Goal: Task Accomplishment & Management: Manage account settings

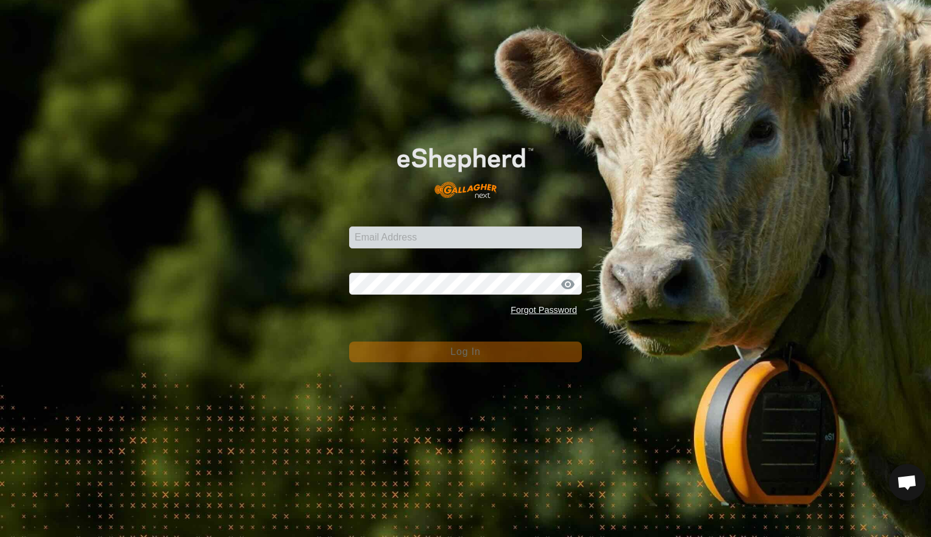
type input "[EMAIL_ADDRESS][DOMAIN_NAME]"
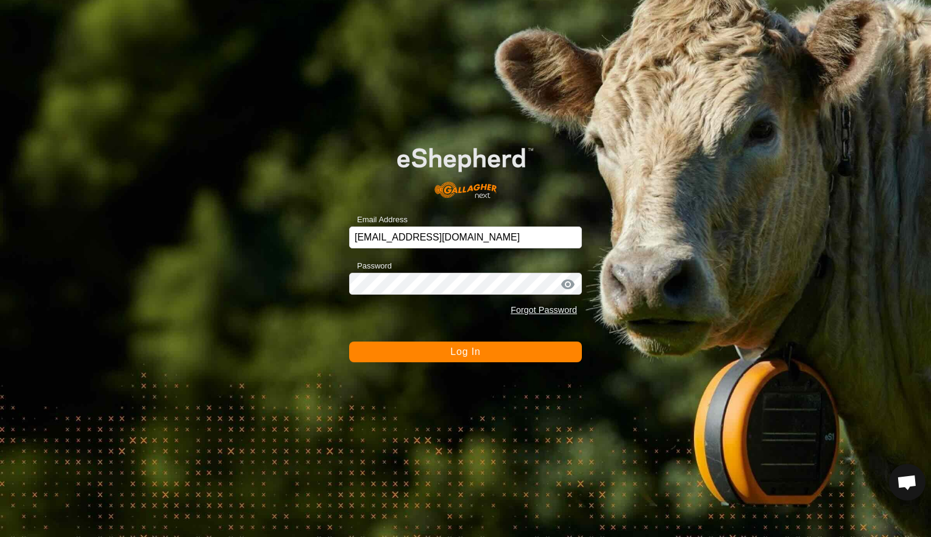
click at [411, 349] on button "Log In" at bounding box center [465, 352] width 233 height 21
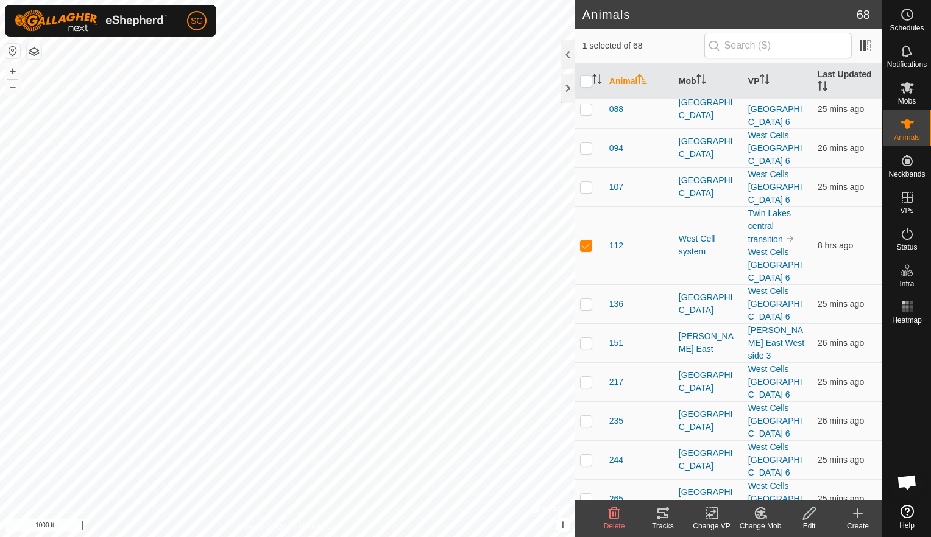
scroll to position [366, 0]
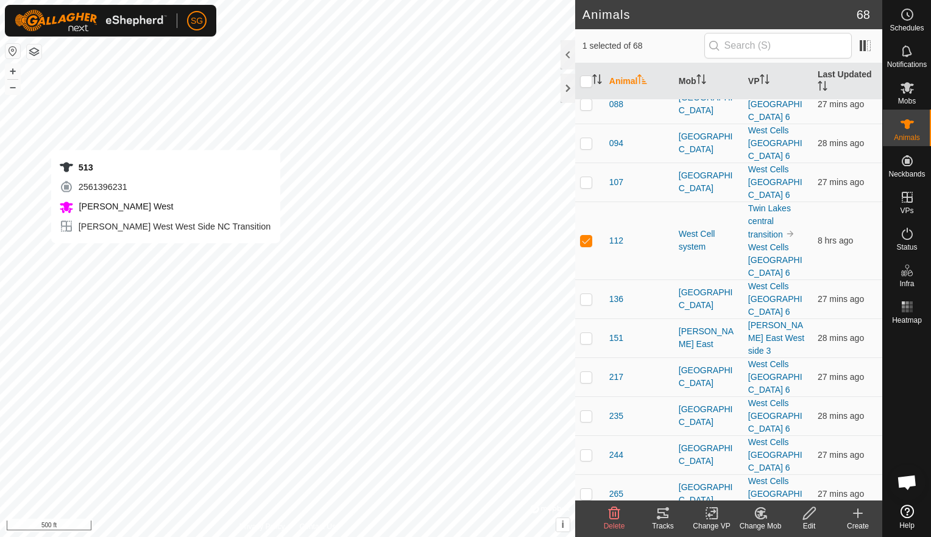
checkbox input "false"
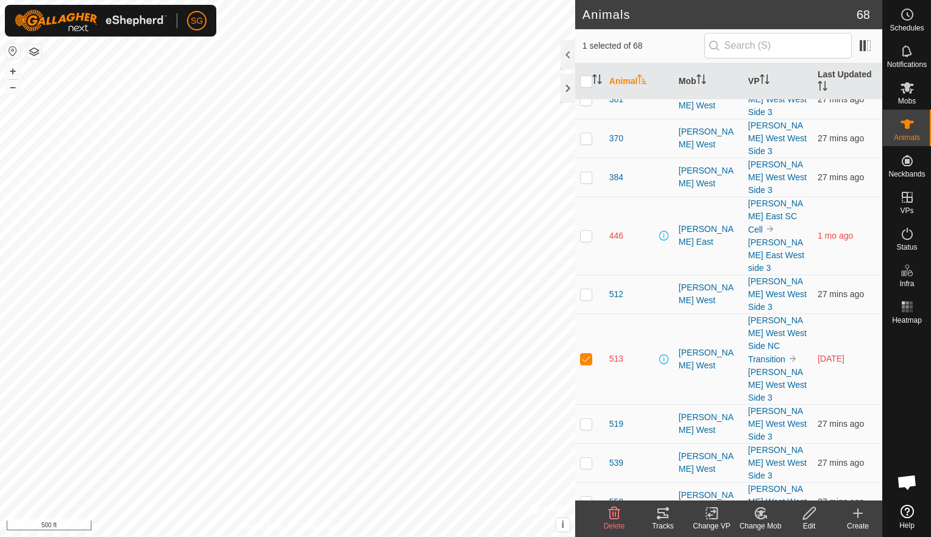
scroll to position [1036, 0]
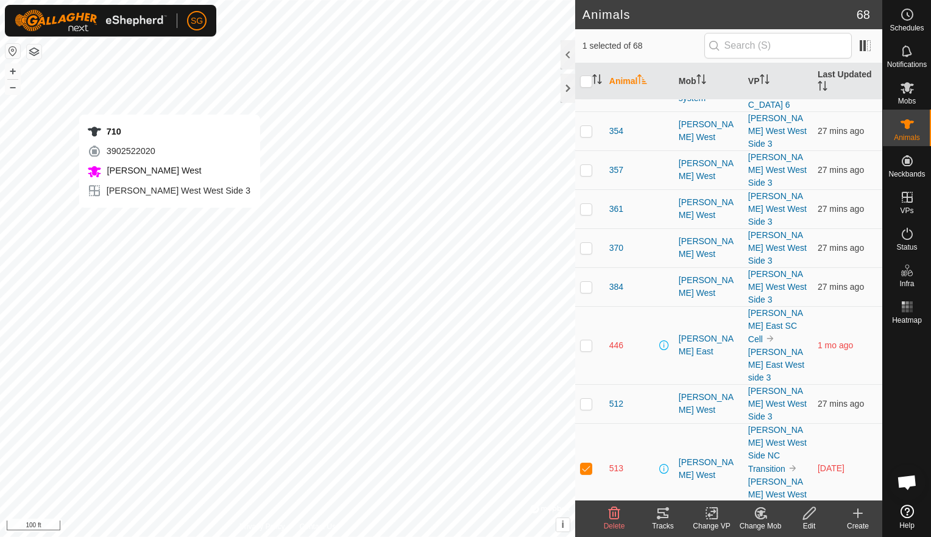
checkbox input "false"
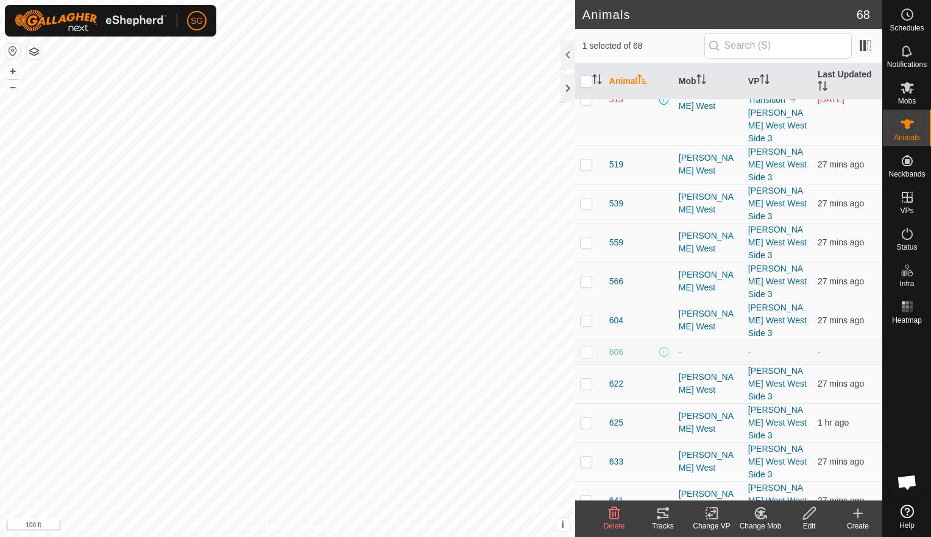
scroll to position [1462, 0]
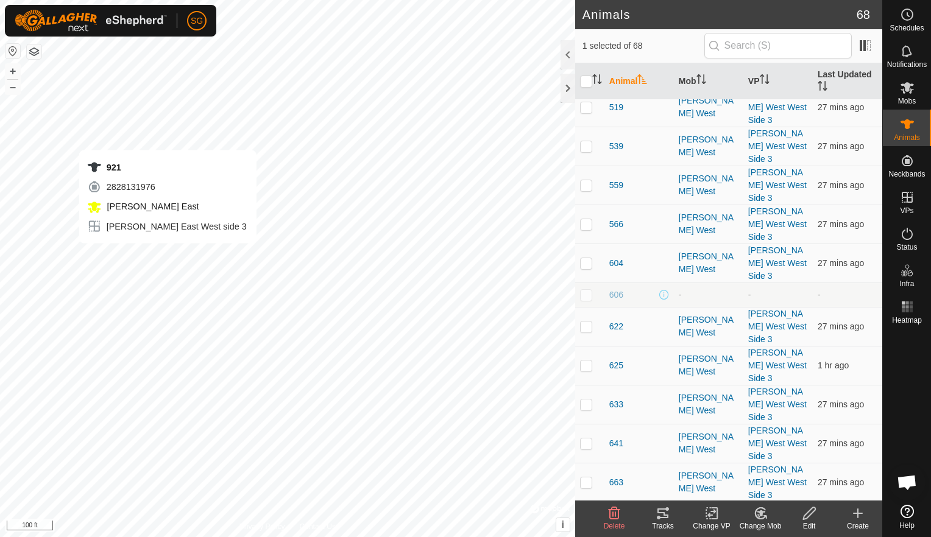
checkbox input "false"
checkbox input "true"
